Goal: Information Seeking & Learning: Learn about a topic

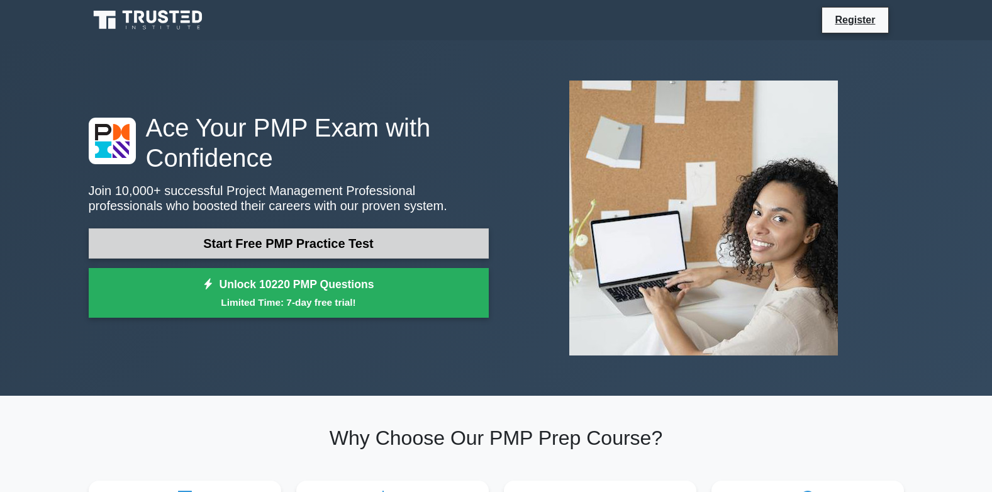
click at [381, 248] on link "Start Free PMP Practice Test" at bounding box center [289, 243] width 400 height 30
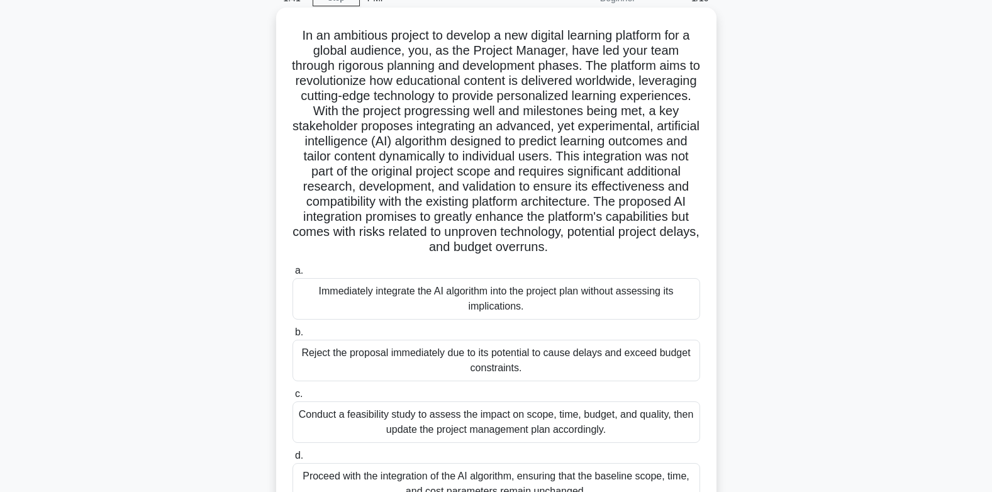
scroll to position [126, 0]
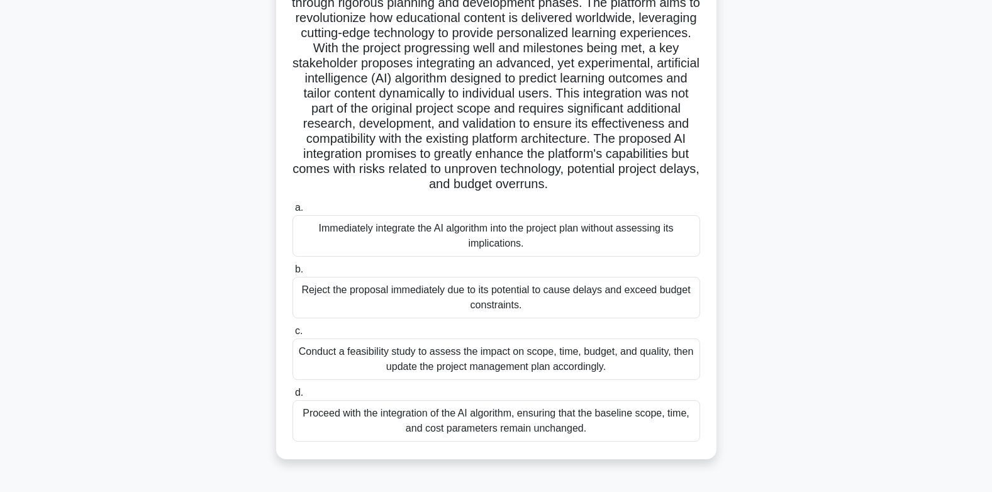
click at [530, 359] on div "Conduct a feasibility study to assess the impact on scope, time, budget, and qu…" at bounding box center [496, 359] width 408 height 42
click at [292, 335] on input "c. Conduct a feasibility study to assess the impact on scope, time, budget, and…" at bounding box center [292, 331] width 0 height 8
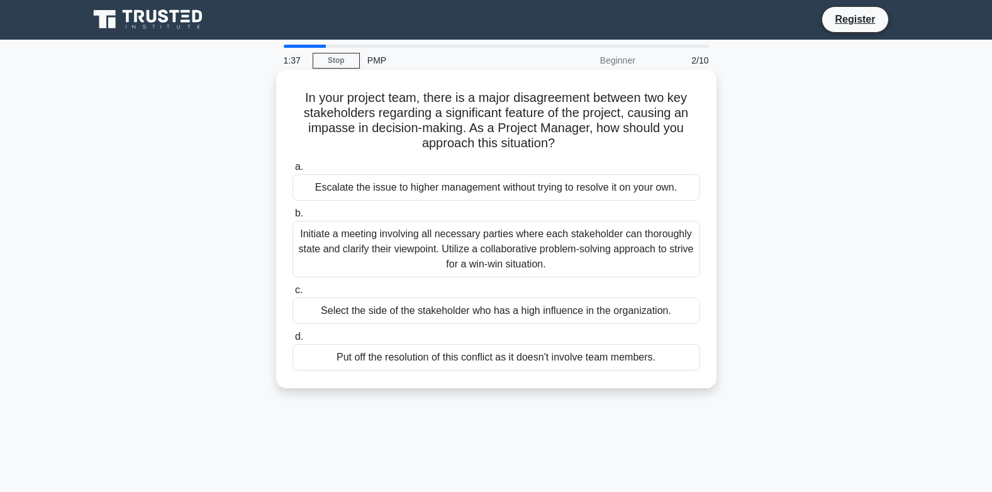
scroll to position [0, 0]
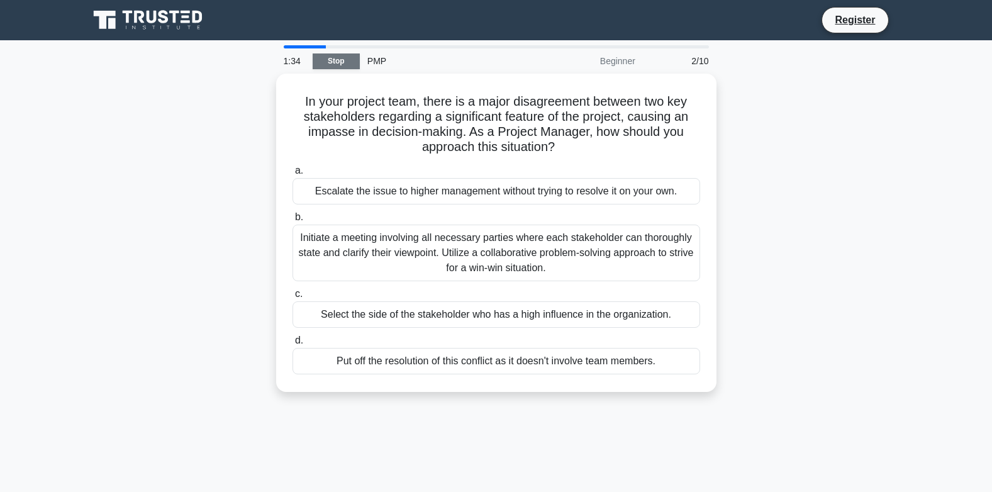
click at [321, 60] on link "Stop" at bounding box center [336, 61] width 47 height 16
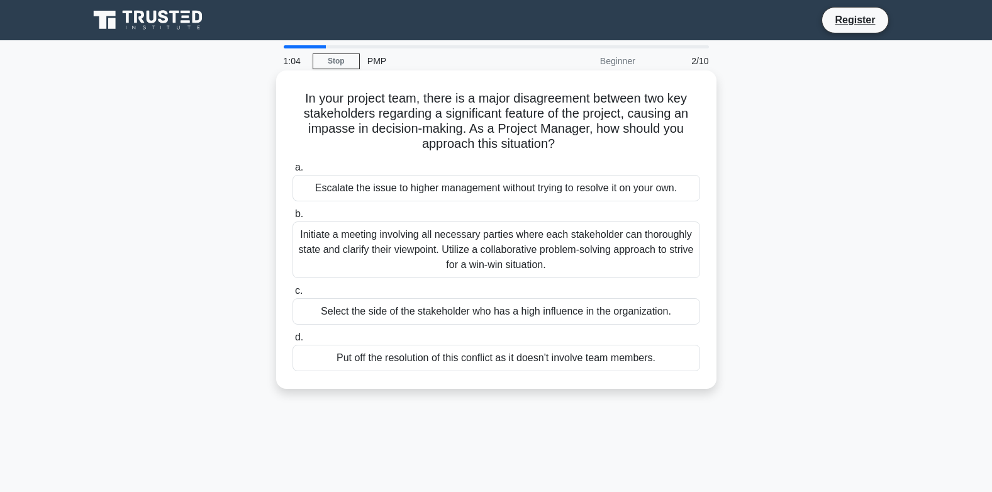
click at [604, 251] on div "Initiate a meeting involving all necessary parties where each stakeholder can t…" at bounding box center [496, 249] width 408 height 57
click at [292, 218] on input "b. Initiate a meeting involving all necessary parties where each stakeholder ca…" at bounding box center [292, 214] width 0 height 8
